Goal: Information Seeking & Learning: Learn about a topic

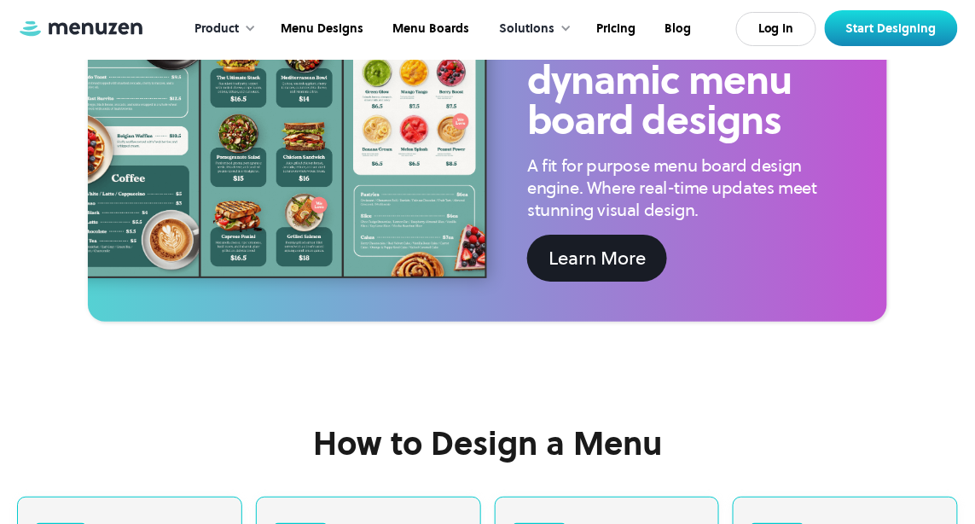
scroll to position [2966, 0]
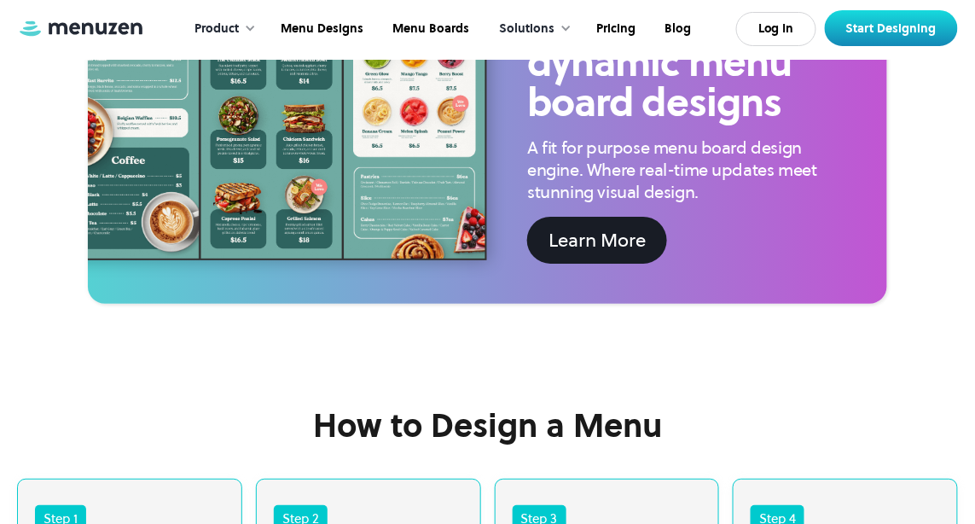
click at [542, 31] on div "Solutions" at bounding box center [526, 29] width 55 height 19
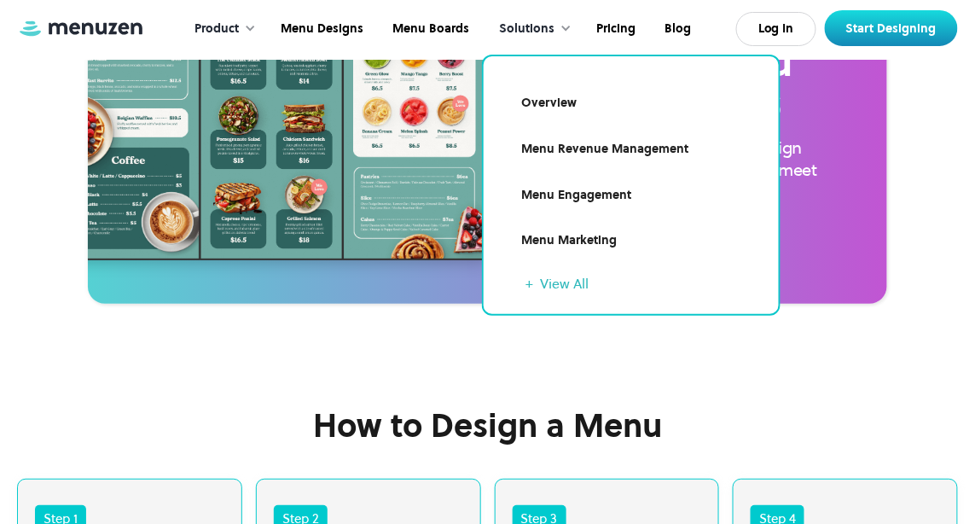
scroll to position [3427, 0]
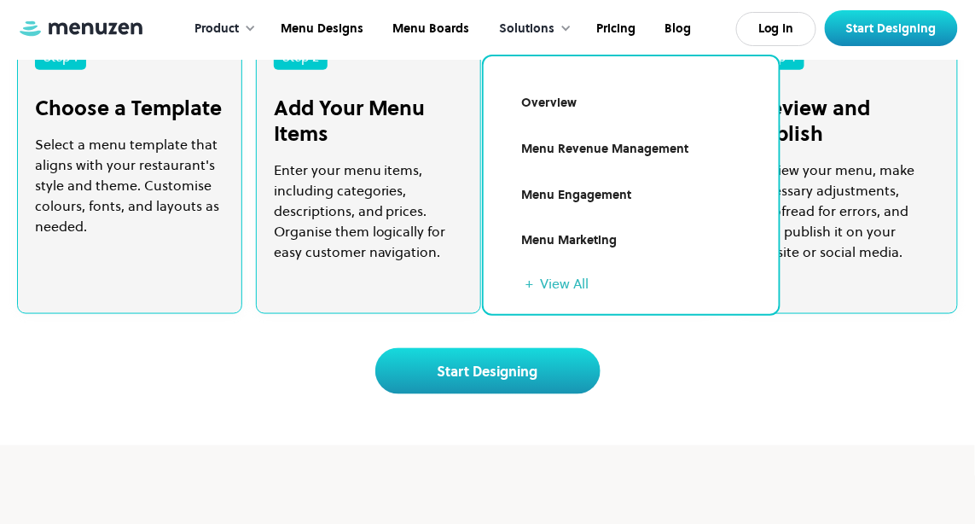
click at [239, 23] on div "Product" at bounding box center [216, 29] width 44 height 19
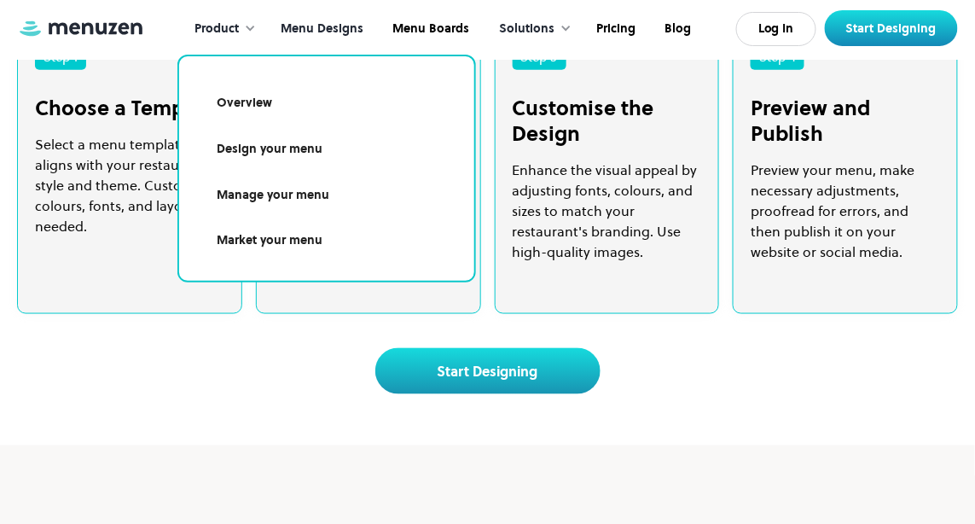
click at [316, 25] on link "Menu Designs" at bounding box center [320, 29] width 112 height 53
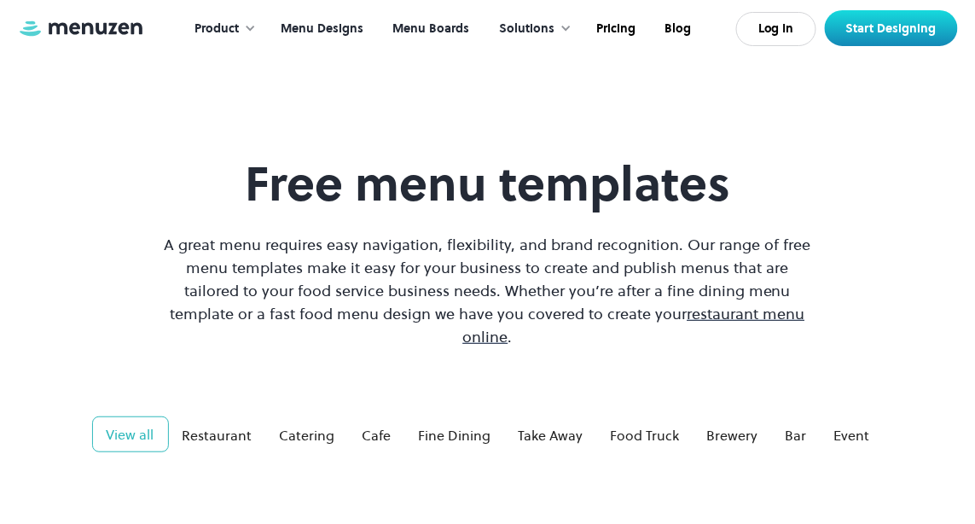
click at [445, 35] on link "Menu Boards" at bounding box center [429, 29] width 106 height 53
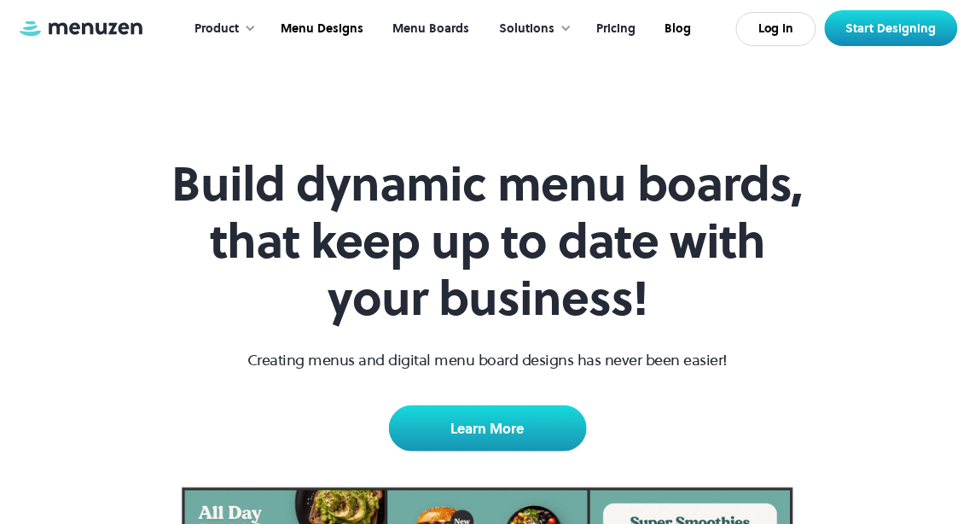
click at [619, 25] on link "Pricing" at bounding box center [614, 29] width 68 height 53
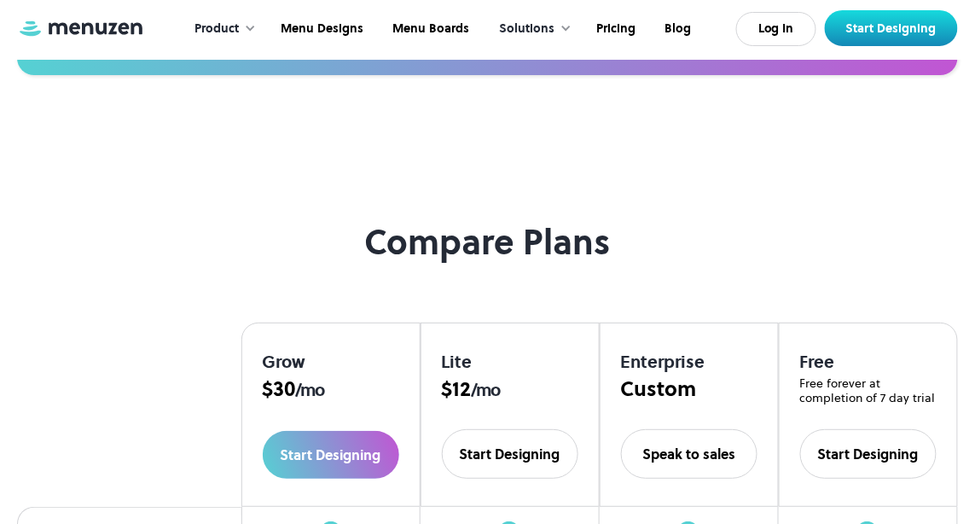
scroll to position [1320, 0]
